Goal: Task Accomplishment & Management: Use online tool/utility

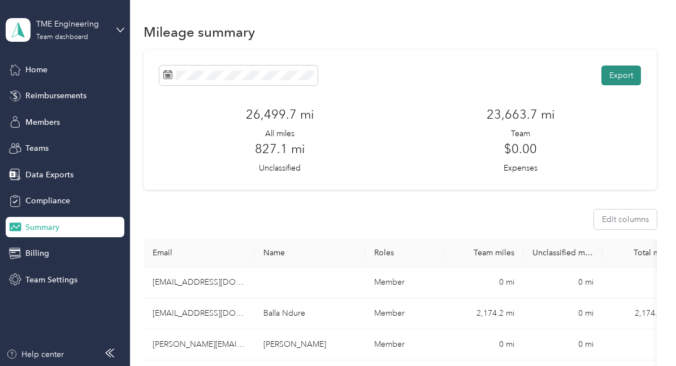
click at [624, 73] on button "Export" at bounding box center [621, 76] width 40 height 20
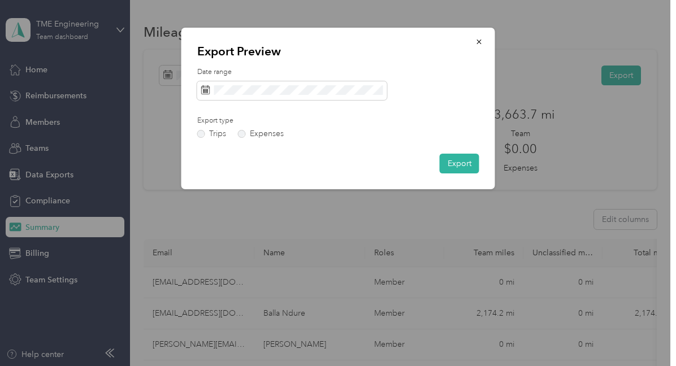
drag, startPoint x: 405, startPoint y: 37, endPoint x: 402, endPoint y: -2, distance: 39.1
click at [402, 0] on html "TME Engineering Team dashboard Home Reimbursements Members Teams Data Exports C…" at bounding box center [335, 183] width 670 height 366
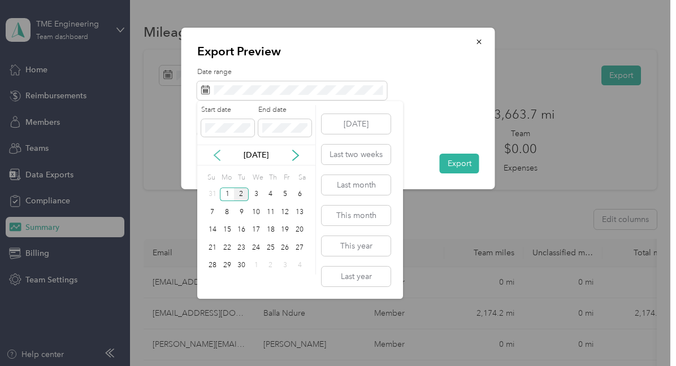
click at [215, 157] on icon at bounding box center [216, 155] width 11 height 11
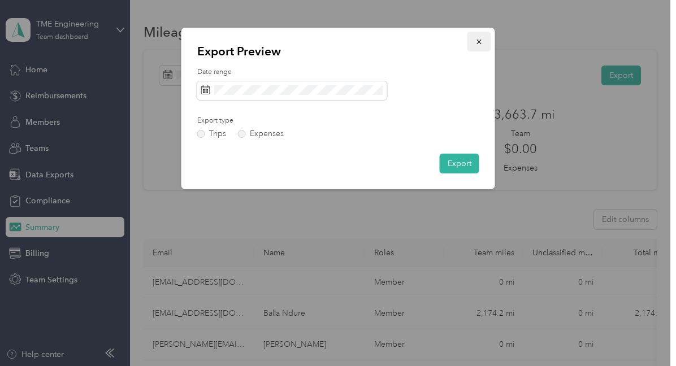
click at [480, 40] on icon "button" at bounding box center [478, 42] width 5 height 5
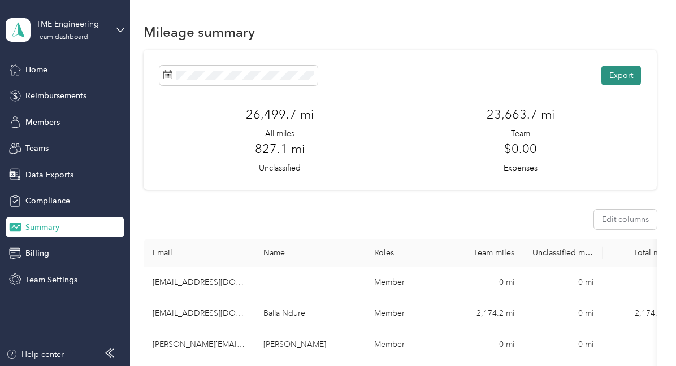
click at [626, 80] on button "Export" at bounding box center [621, 76] width 40 height 20
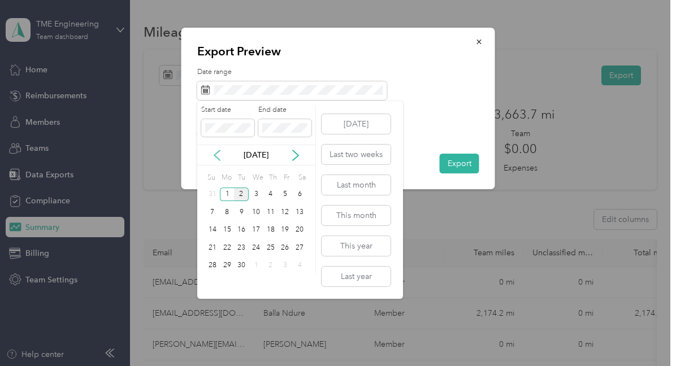
click at [216, 155] on icon at bounding box center [216, 155] width 11 height 11
click at [228, 230] on div "11" at bounding box center [227, 230] width 15 height 14
click at [214, 264] on div "24" at bounding box center [212, 266] width 15 height 14
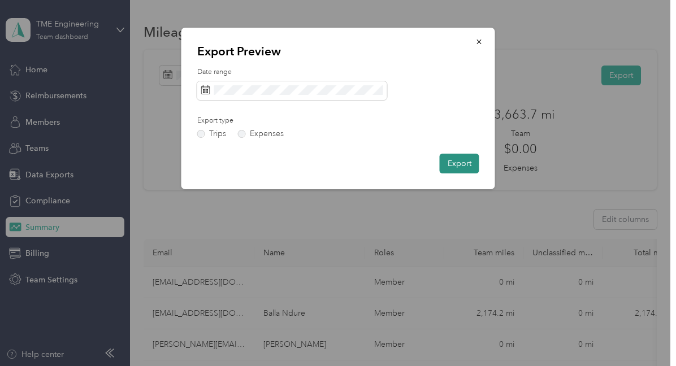
click at [458, 157] on button "Export" at bounding box center [460, 164] width 40 height 20
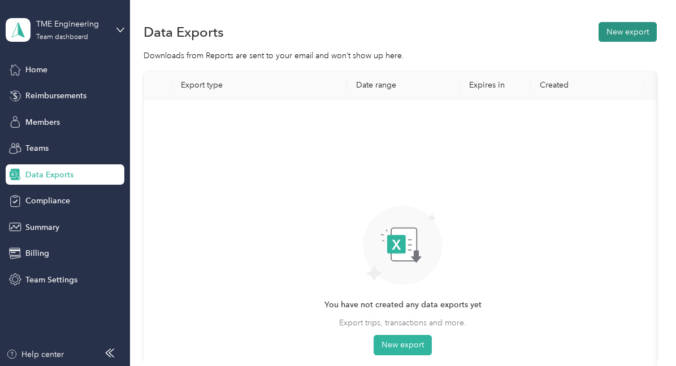
click at [625, 33] on button "New export" at bounding box center [627, 32] width 58 height 20
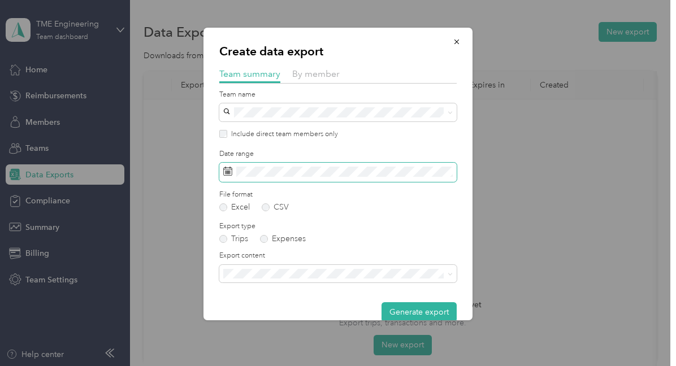
click at [266, 176] on span at bounding box center [337, 172] width 237 height 19
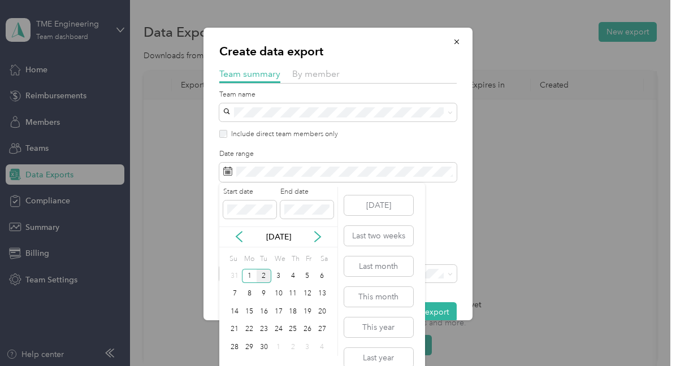
click at [245, 241] on div "[DATE]" at bounding box center [278, 237] width 118 height 12
click at [240, 240] on icon at bounding box center [239, 237] width 6 height 10
click at [248, 309] on div "11" at bounding box center [249, 312] width 15 height 14
click at [237, 345] on div "24" at bounding box center [235, 347] width 15 height 14
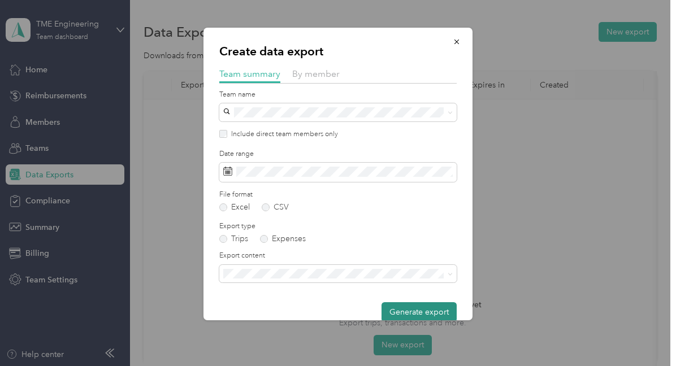
click at [441, 310] on button "Generate export" at bounding box center [418, 312] width 75 height 20
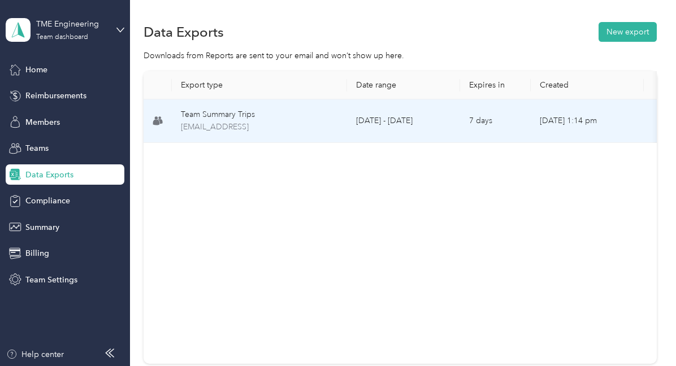
scroll to position [0, 95]
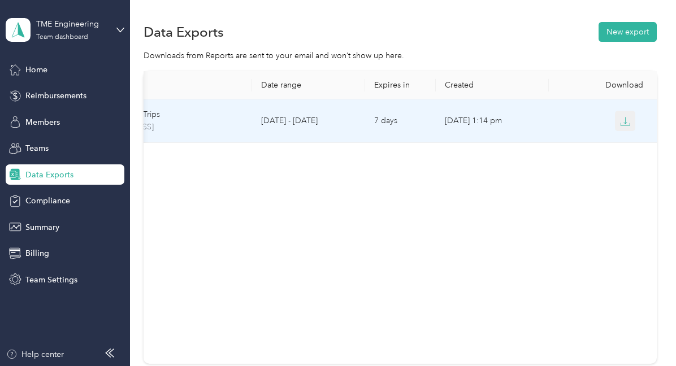
click at [626, 123] on icon "button" at bounding box center [625, 121] width 10 height 10
